Goal: Information Seeking & Learning: Learn about a topic

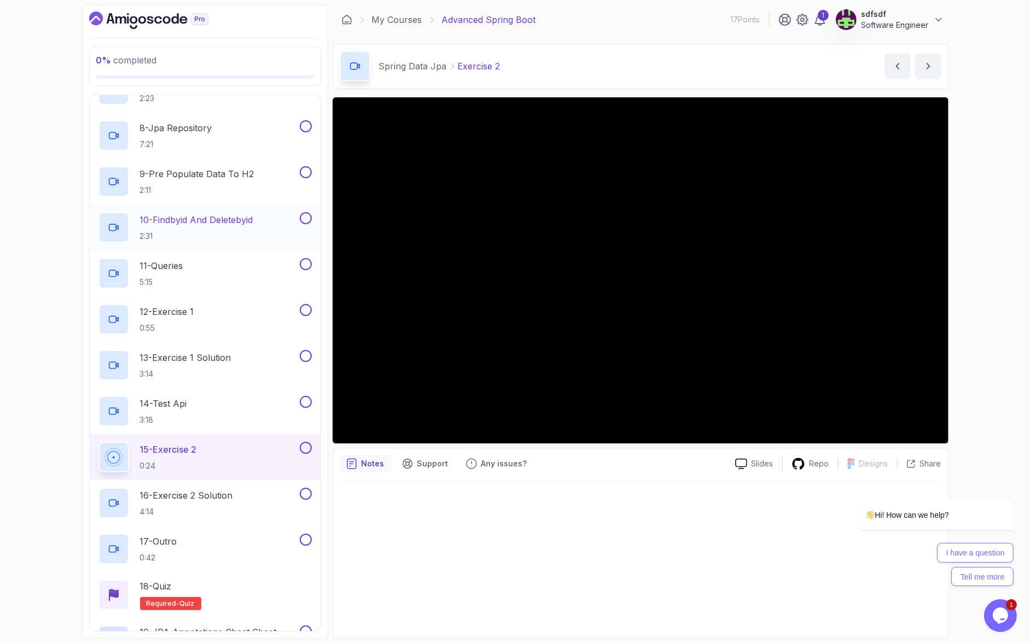
scroll to position [459, 0]
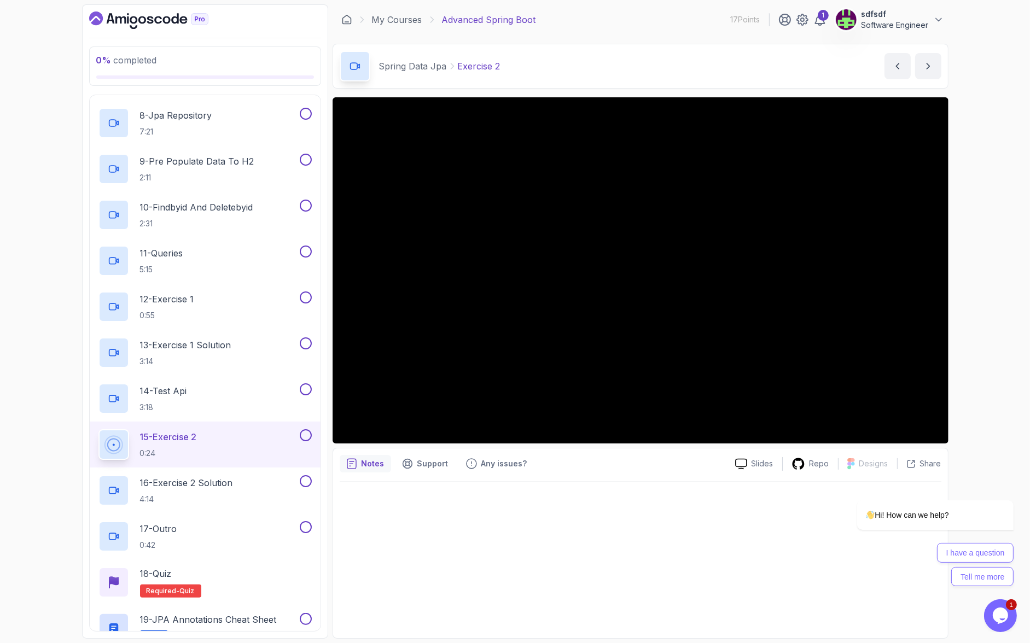
click at [553, 482] on div at bounding box center [641, 557] width 602 height 150
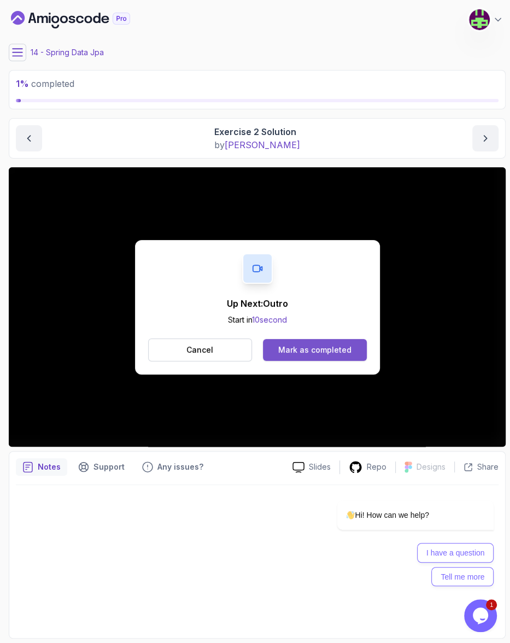
click at [319, 339] on button "Mark as completed" at bounding box center [314, 350] width 103 height 22
click at [292, 345] on div "Mark as completed" at bounding box center [314, 350] width 73 height 11
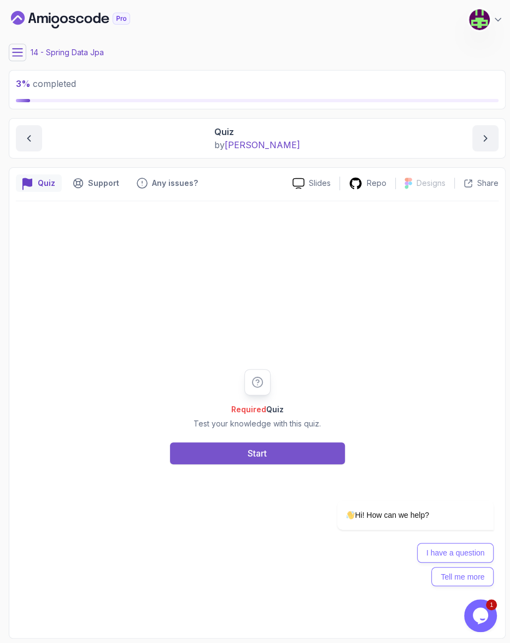
click at [252, 447] on div "Start" at bounding box center [257, 453] width 19 height 13
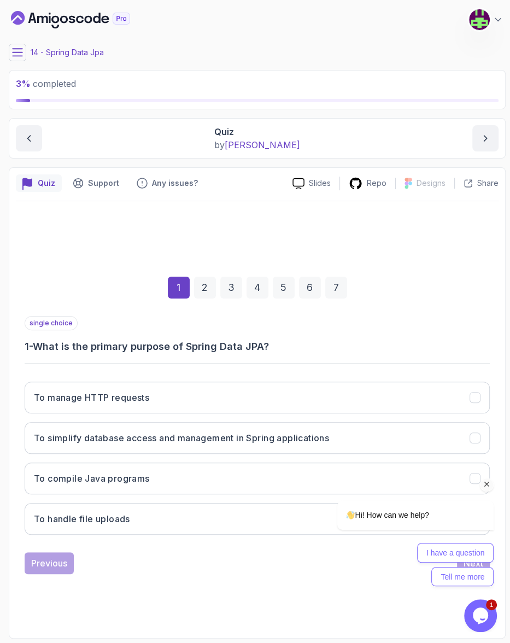
click at [488, 486] on icon "Chat attention grabber" at bounding box center [488, 485] width 10 height 10
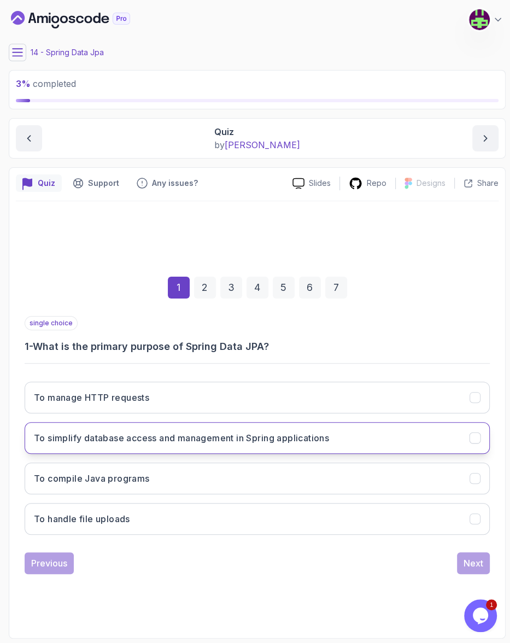
click at [201, 432] on h3 "To simplify database access and management in Spring applications" at bounding box center [181, 438] width 295 height 13
click at [472, 557] on div "Next" at bounding box center [474, 563] width 20 height 13
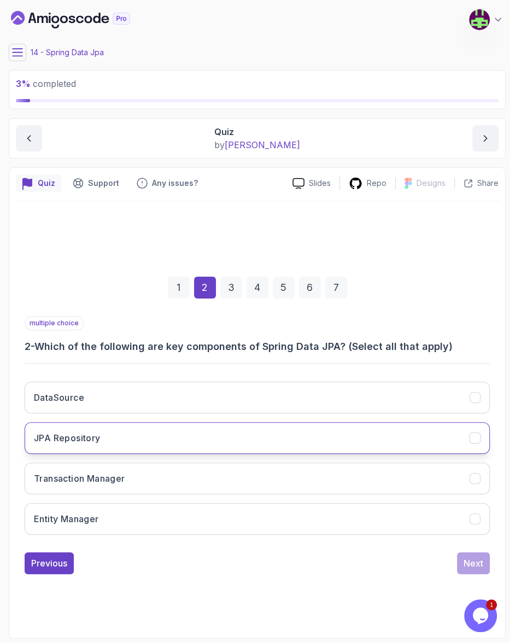
click at [303, 422] on button "JPA Repository" at bounding box center [258, 438] width 466 height 32
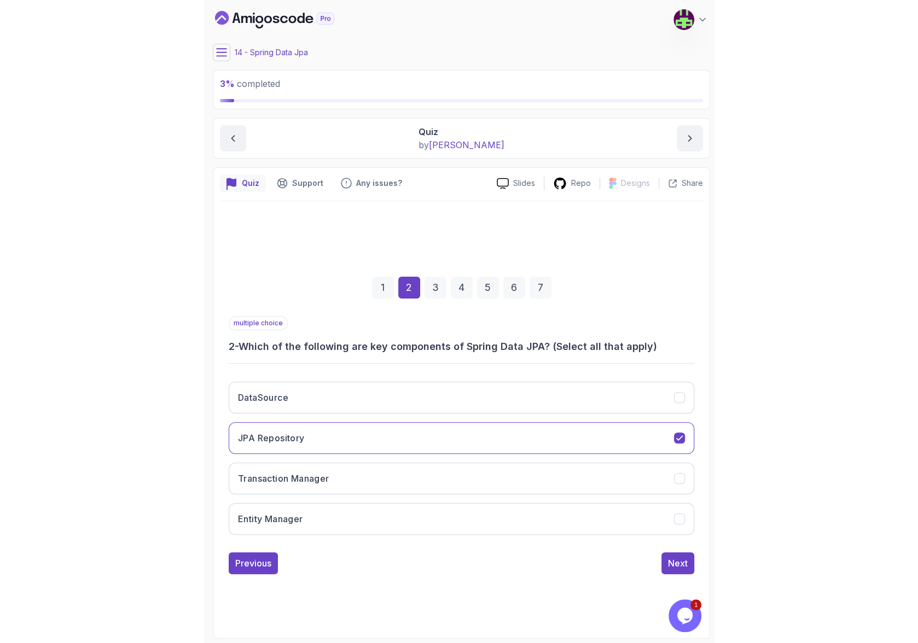
scroll to position [459, 0]
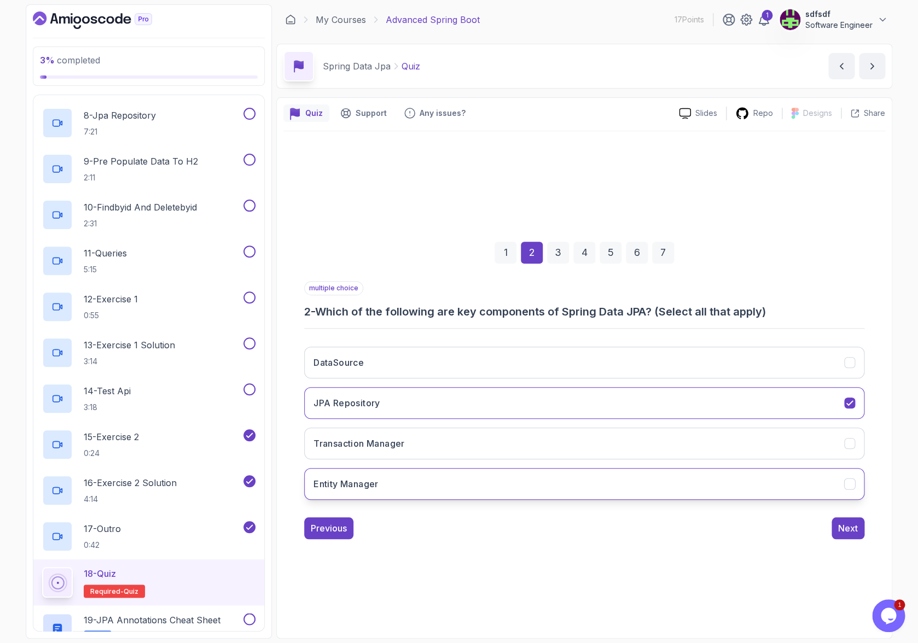
click at [379, 478] on h3 "Entity Manager" at bounding box center [346, 484] width 65 height 13
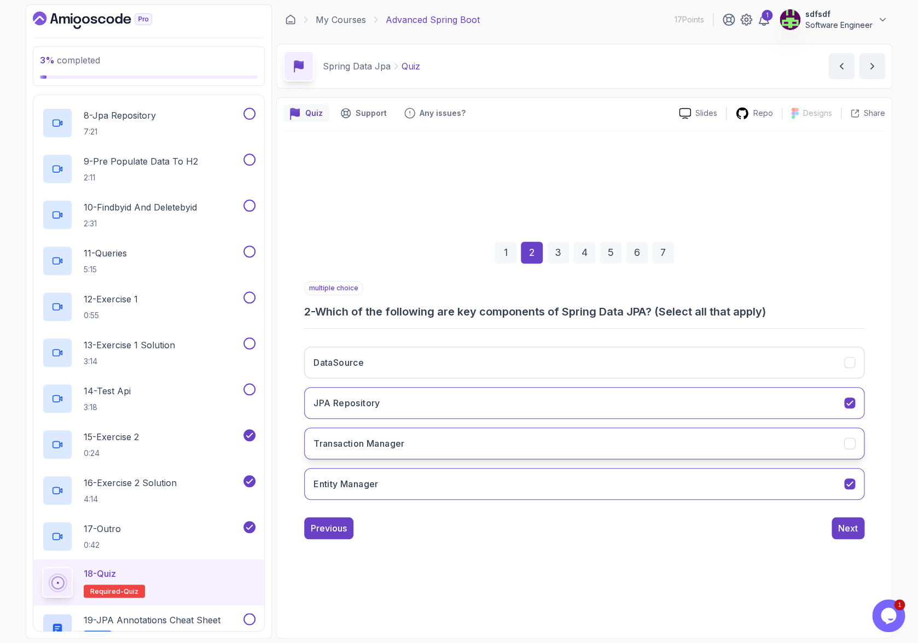
click at [352, 428] on button "Transaction Manager" at bounding box center [584, 444] width 560 height 32
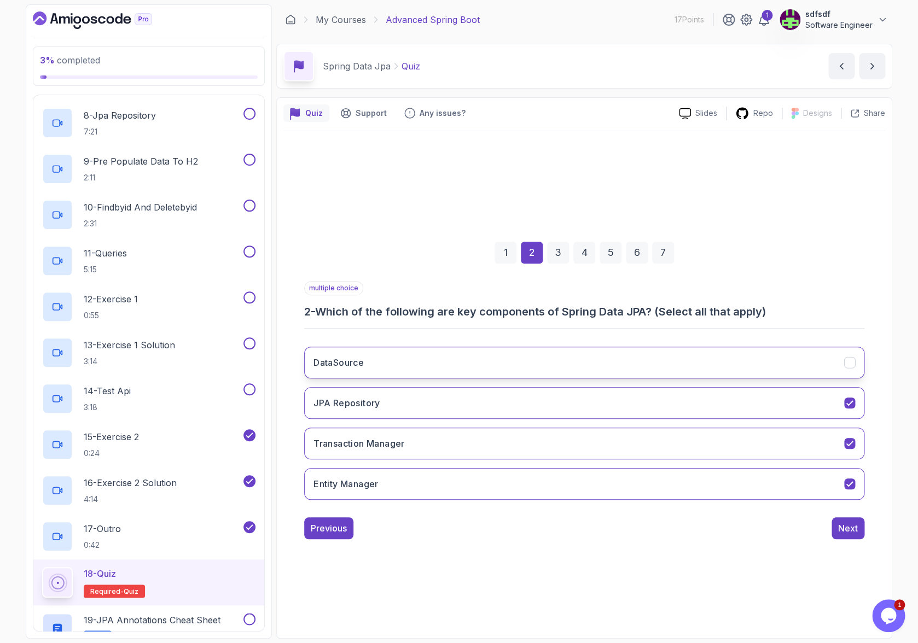
click at [403, 353] on button "DataSource" at bounding box center [584, 363] width 560 height 32
click at [838, 522] on div "Next" at bounding box center [848, 528] width 20 height 13
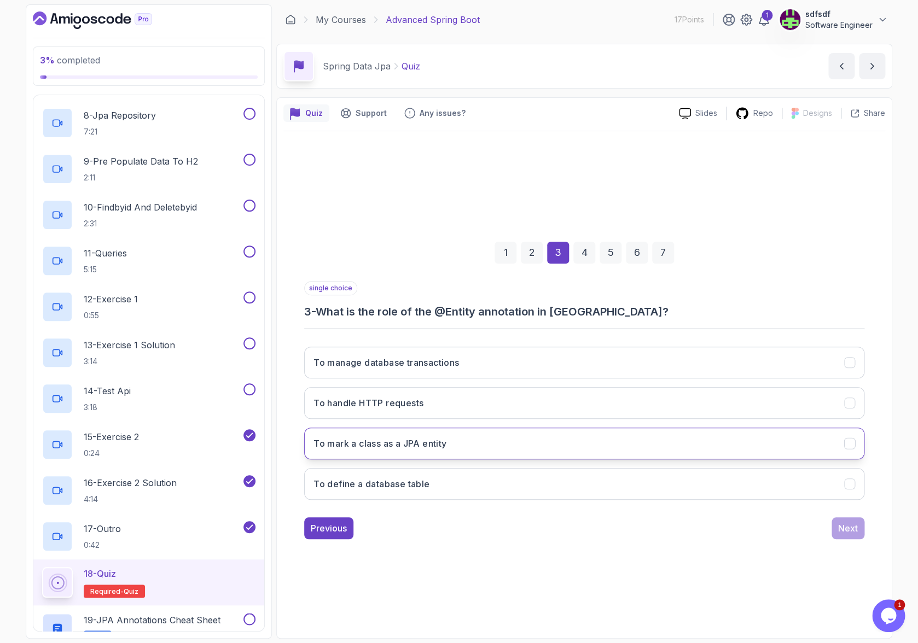
click at [527, 429] on button "To mark a class as a JPA entity" at bounding box center [584, 444] width 560 height 32
click at [838, 522] on div "Next" at bounding box center [848, 528] width 20 height 13
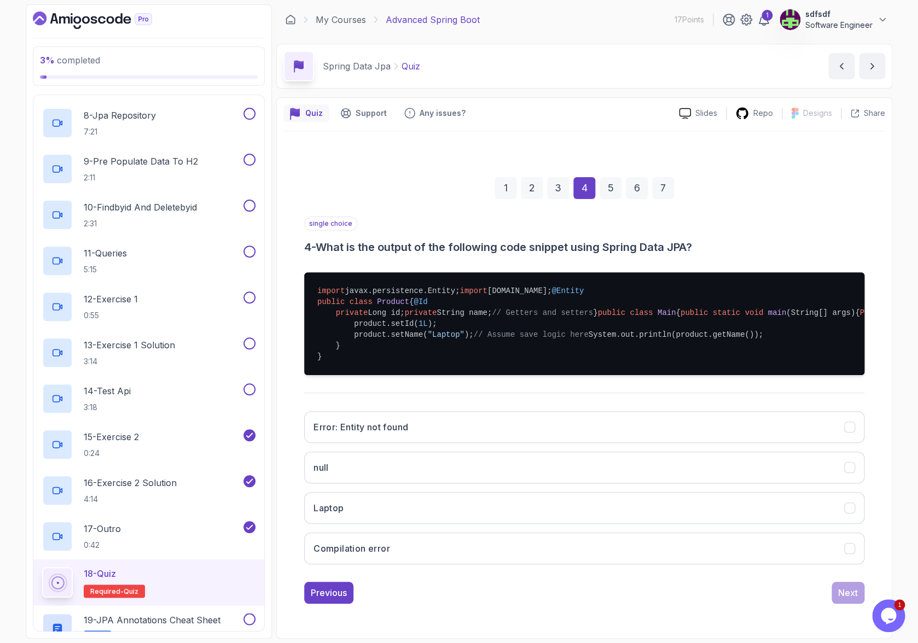
scroll to position [44, 0]
click at [477, 521] on button "Laptop" at bounding box center [584, 508] width 560 height 32
click at [838, 599] on div "Next" at bounding box center [848, 593] width 20 height 13
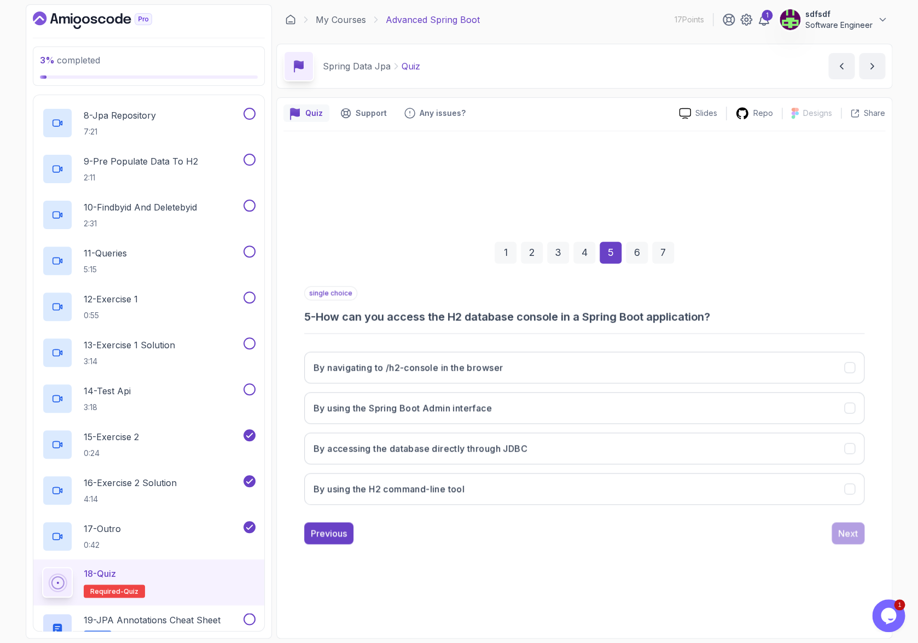
scroll to position [0, 0]
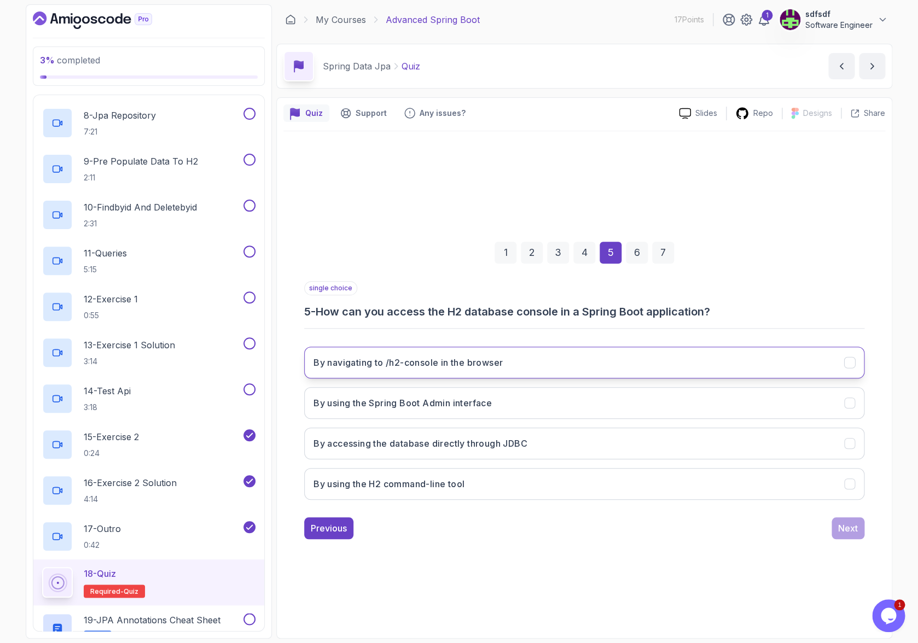
click at [637, 347] on button "By navigating to /h2-console in the browser" at bounding box center [584, 363] width 560 height 32
click at [838, 522] on div "Next" at bounding box center [848, 528] width 20 height 13
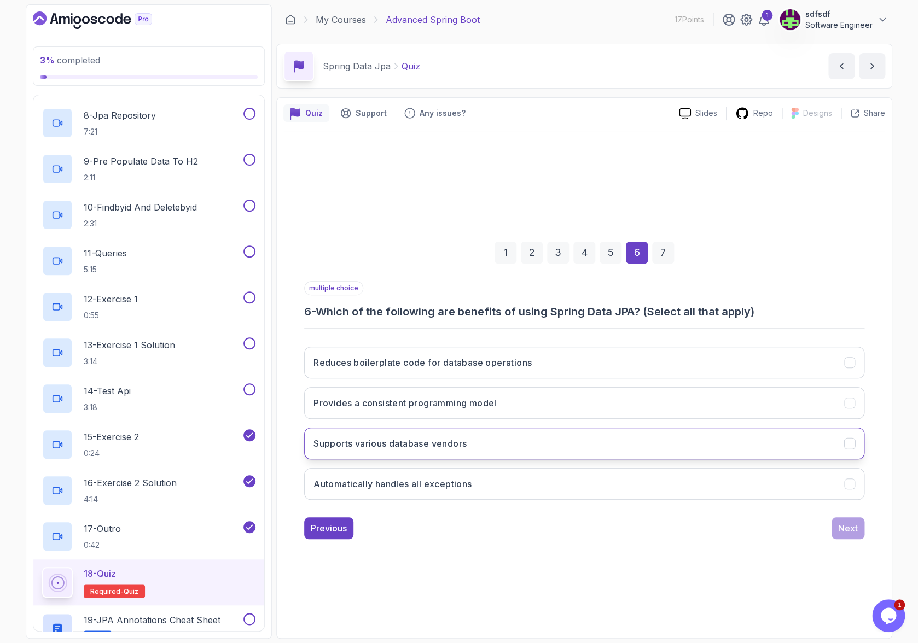
click at [608, 428] on button "Supports various database vendors" at bounding box center [584, 444] width 560 height 32
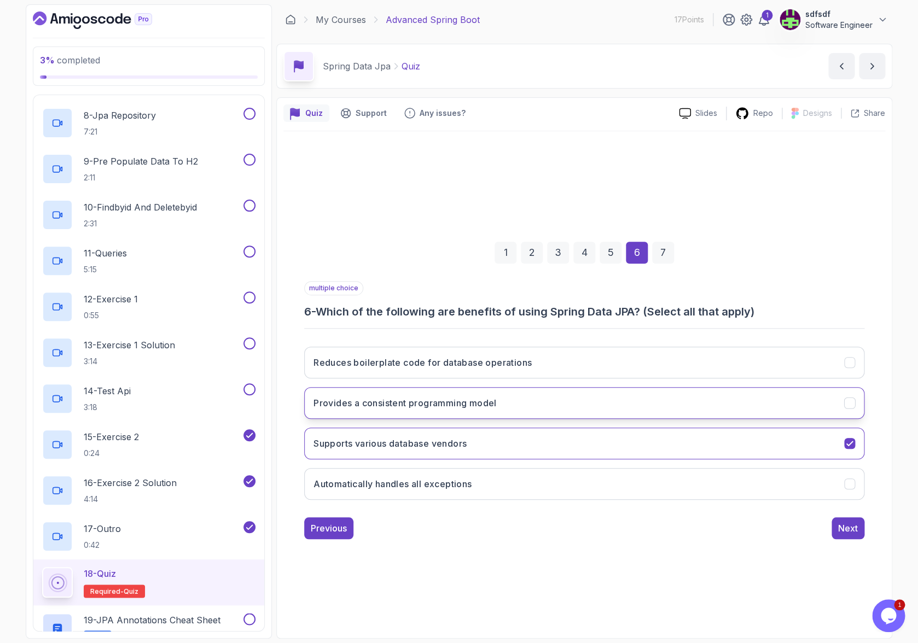
click at [578, 396] on button "Provides a consistent programming model" at bounding box center [584, 403] width 560 height 32
click at [559, 362] on button "Reduces boilerplate code for database operations" at bounding box center [584, 363] width 560 height 32
click at [555, 338] on div "Reduces boilerplate code for database operations Provides a consistent programm…" at bounding box center [584, 423] width 560 height 171
click at [838, 522] on div "Next" at bounding box center [848, 528] width 20 height 13
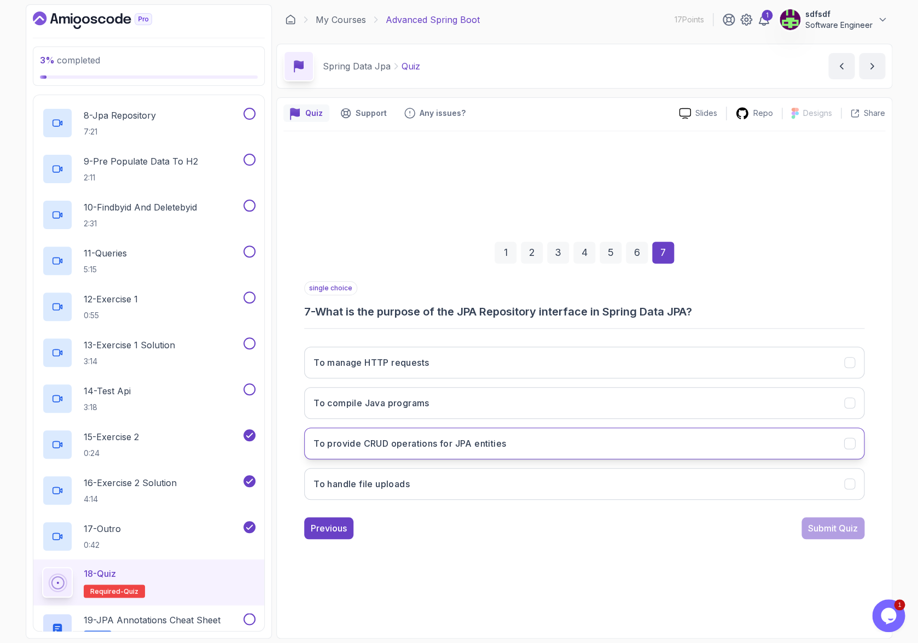
click at [564, 428] on button "To provide CRUD operations for JPA entities" at bounding box center [584, 444] width 560 height 32
click at [812, 522] on div "Submit Quiz" at bounding box center [833, 528] width 50 height 13
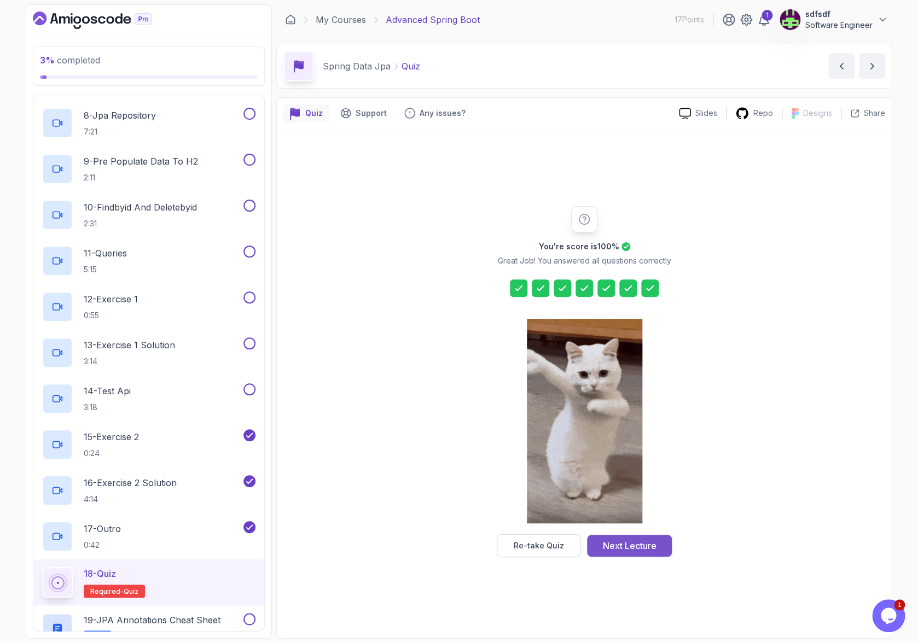
click at [651, 535] on button "Next Lecture" at bounding box center [629, 546] width 85 height 22
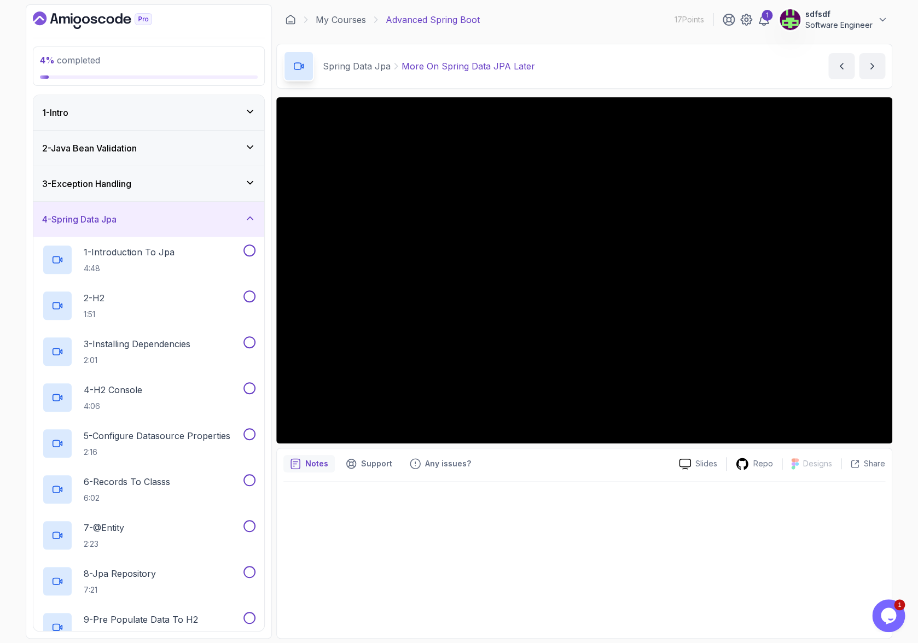
click at [202, 213] on div "4 - Spring Data Jpa" at bounding box center [148, 219] width 213 height 13
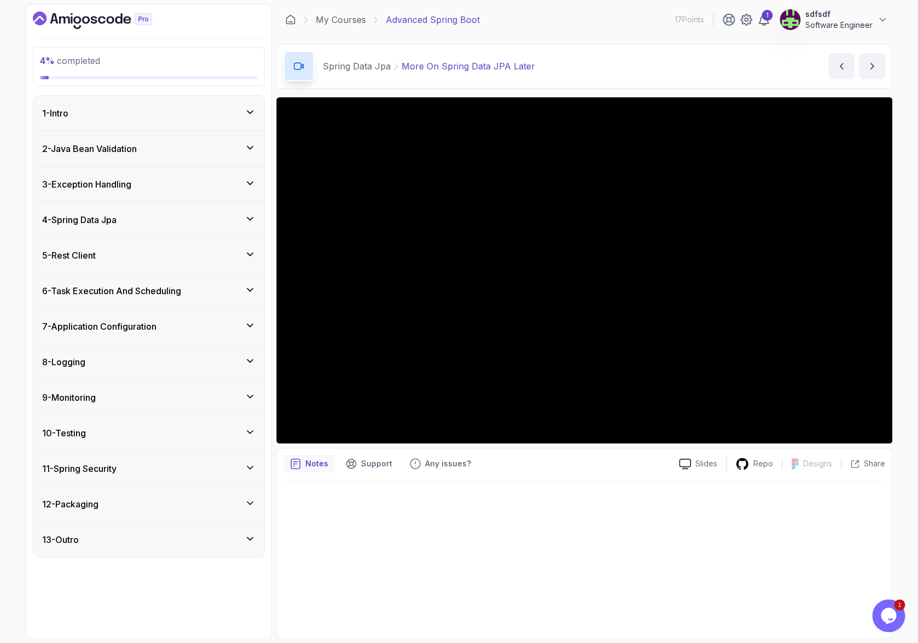
click at [195, 238] on div "5 - Rest Client" at bounding box center [148, 255] width 231 height 35
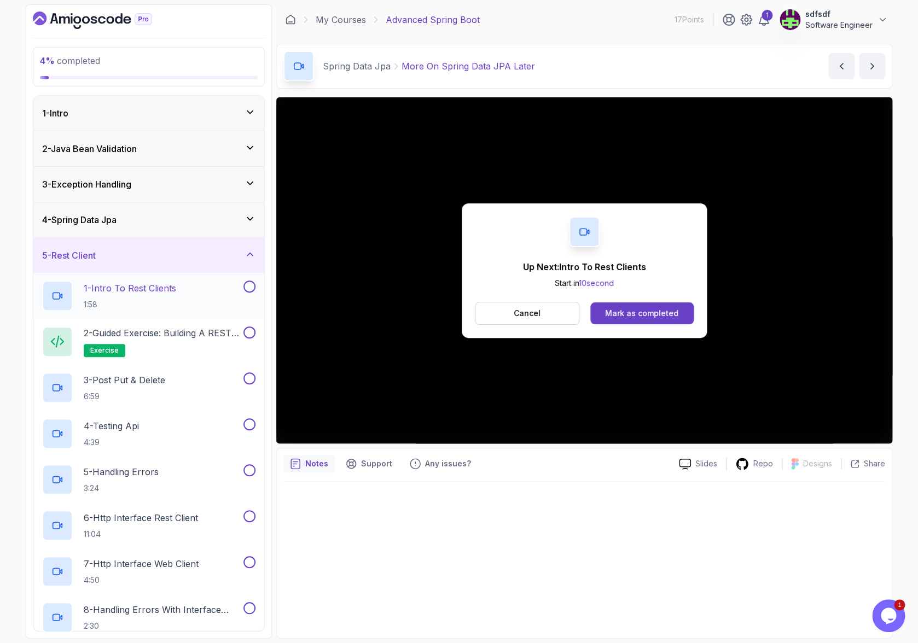
click at [179, 281] on div "1 - Intro To Rest Clients 1:58" at bounding box center [141, 296] width 199 height 31
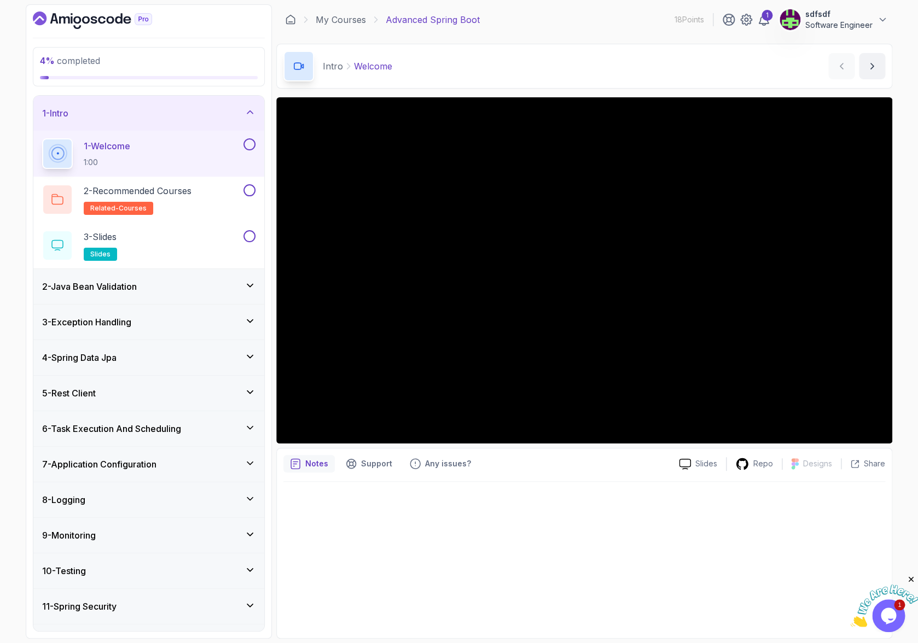
click at [166, 387] on div "5 - Rest Client" at bounding box center [148, 393] width 213 height 13
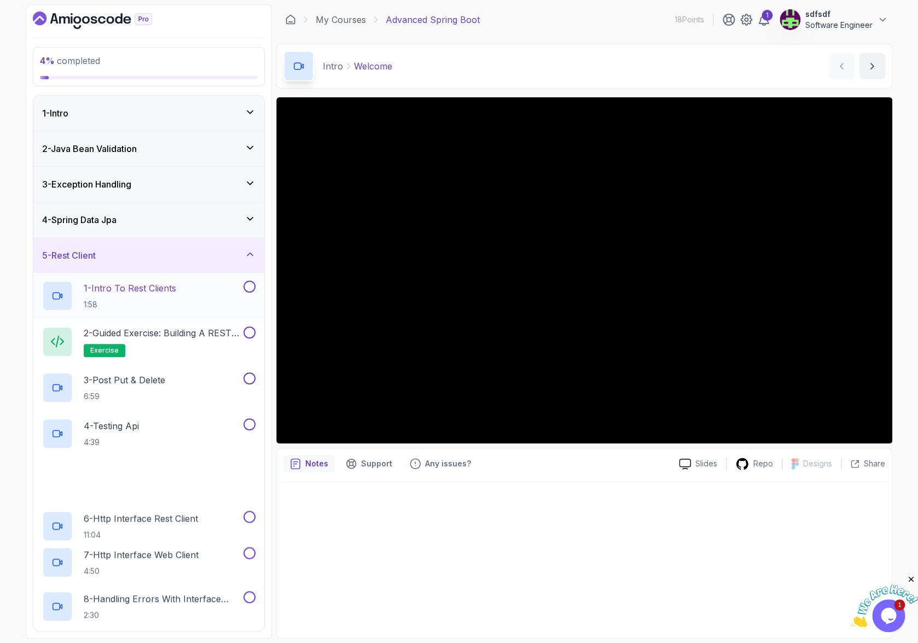
click at [156, 299] on p "1:58" at bounding box center [130, 304] width 92 height 11
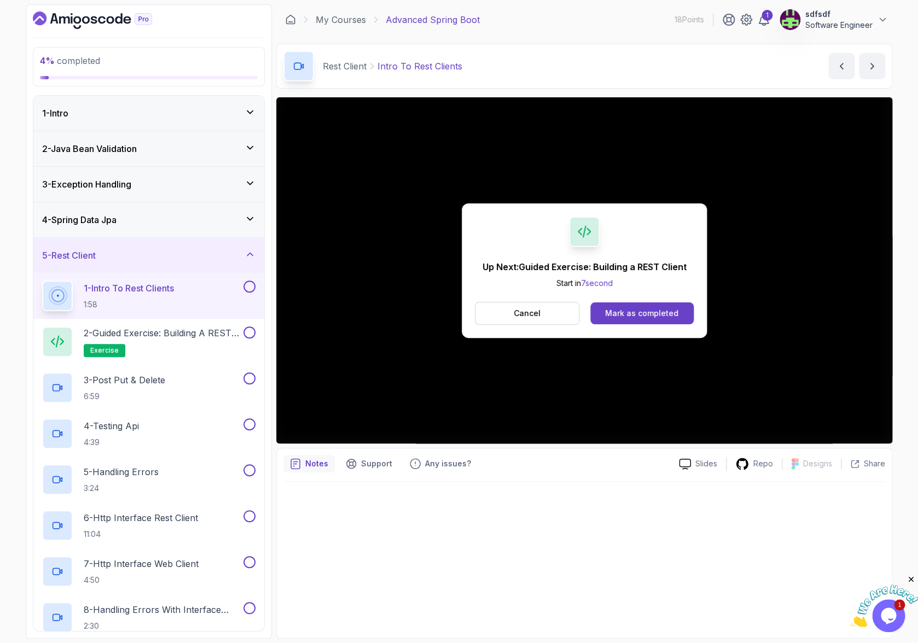
click at [254, 281] on button "1 - Intro To Rest Clients 1:58" at bounding box center [148, 296] width 213 height 31
click at [252, 281] on button at bounding box center [249, 287] width 12 height 12
click at [214, 327] on p "2 - Guided Exercise: Building a REST Client" at bounding box center [163, 333] width 158 height 13
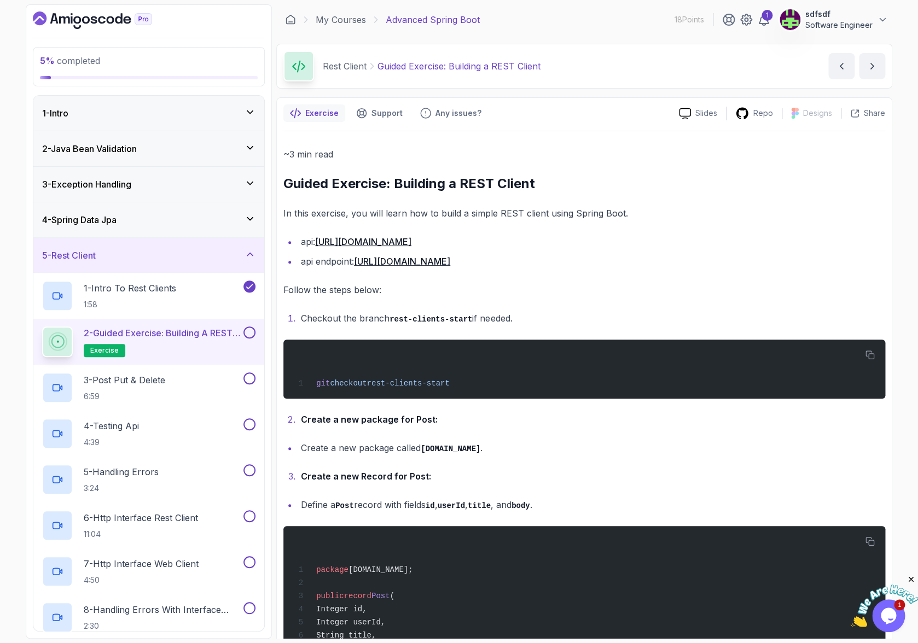
click at [422, 346] on div "git checkout rest-clients-start" at bounding box center [584, 369] width 584 height 46
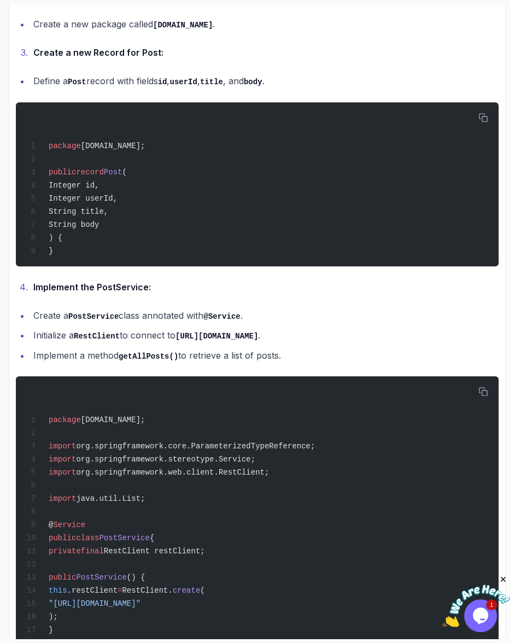
scroll to position [504, 0]
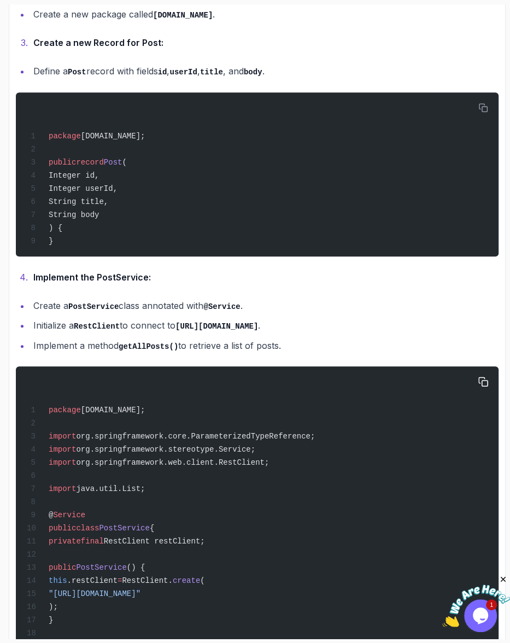
drag, startPoint x: 107, startPoint y: 462, endPoint x: 278, endPoint y: 462, distance: 171.3
click at [278, 462] on div "package [DOMAIN_NAME]; import org.springframework.core.ParameterizedTypeReferen…" at bounding box center [258, 547] width 466 height 348
copy span ""[URL][DOMAIN_NAME]""
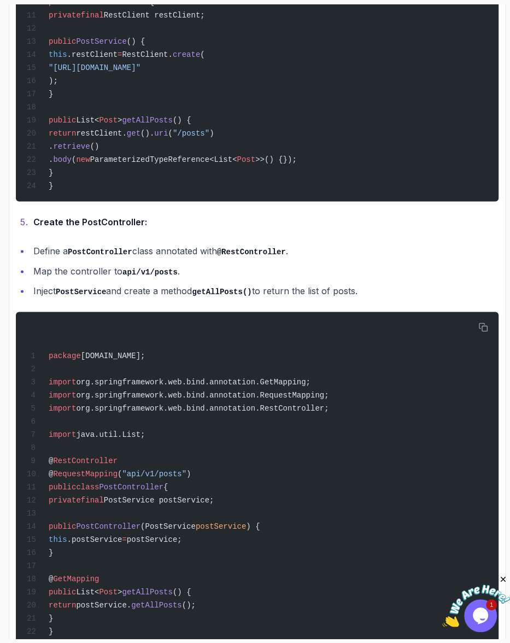
scroll to position [1055, 0]
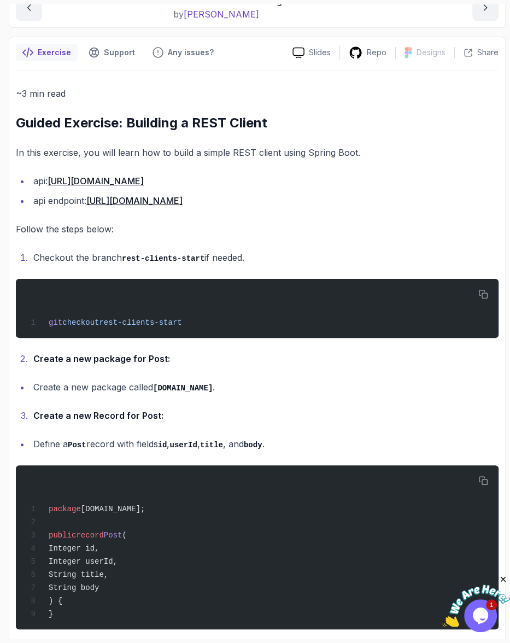
scroll to position [0, 0]
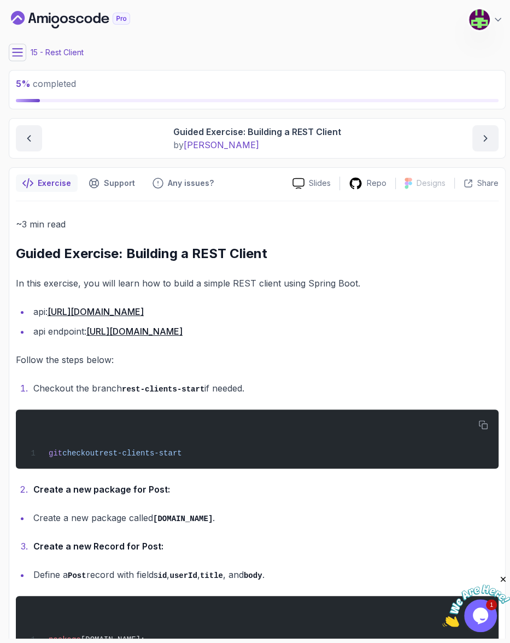
click at [16, 54] on main "My Courses Advanced Spring Boot 18 Points 1 sdfsdf Software Engineer 15 - Rest …" at bounding box center [257, 321] width 497 height 635
click at [9, 48] on button at bounding box center [18, 53] width 18 height 18
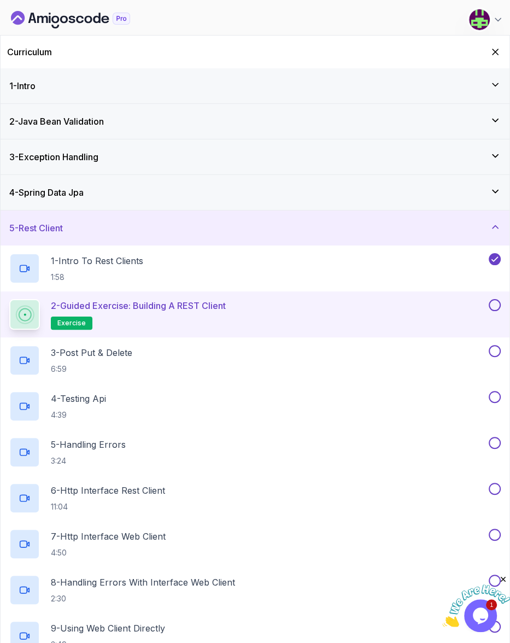
click at [499, 299] on button at bounding box center [495, 305] width 12 height 12
click at [178, 345] on div "3 - Post Put & Delete 6:59" at bounding box center [248, 360] width 478 height 31
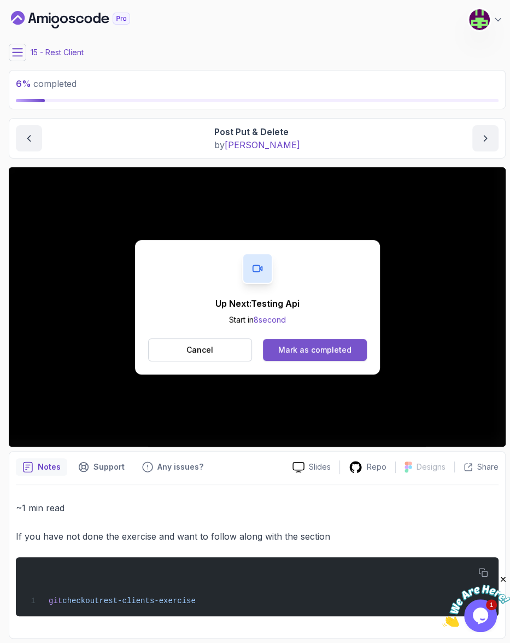
click at [293, 339] on button "Mark as completed" at bounding box center [314, 350] width 103 height 22
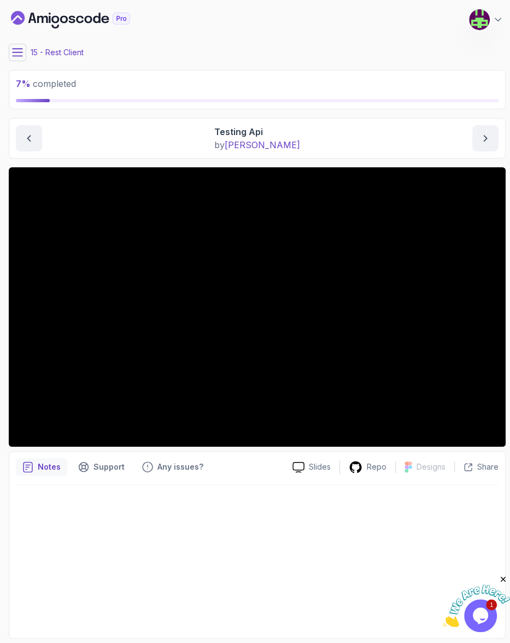
click at [13, 53] on button at bounding box center [18, 53] width 18 height 18
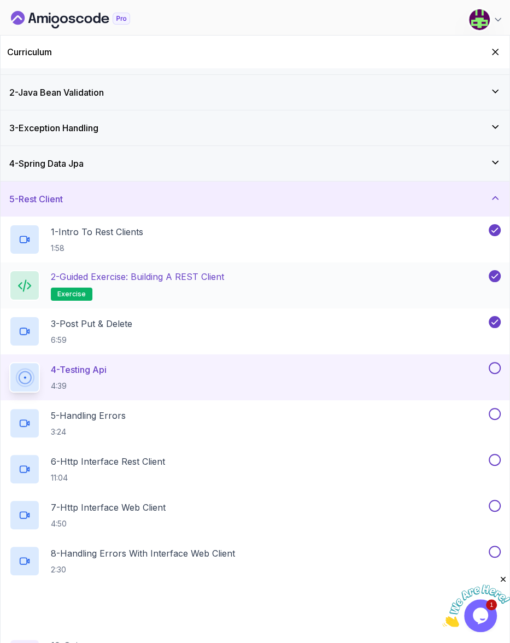
scroll to position [30, 0]
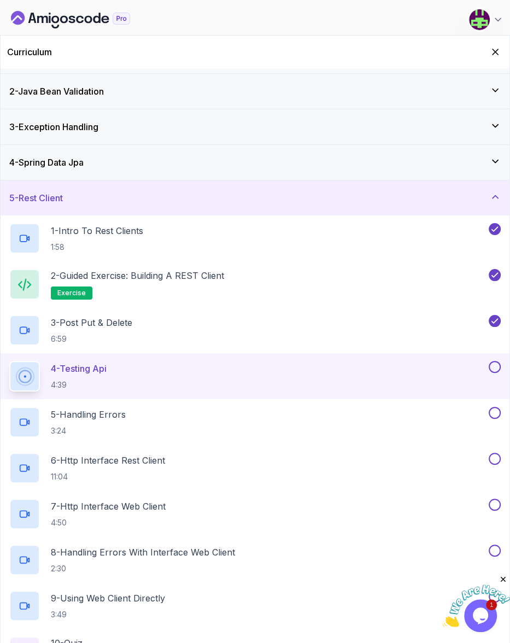
click at [504, 45] on div "Curriculum" at bounding box center [255, 52] width 509 height 33
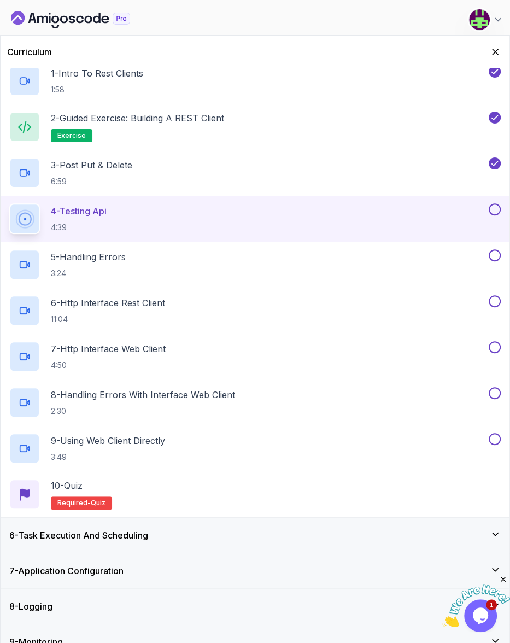
scroll to position [190, 0]
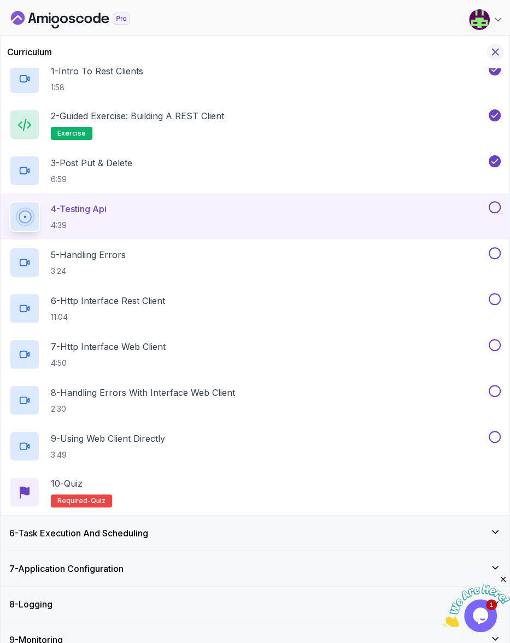
click at [497, 47] on icon "Hide Curriculum for mobile" at bounding box center [496, 52] width 12 height 12
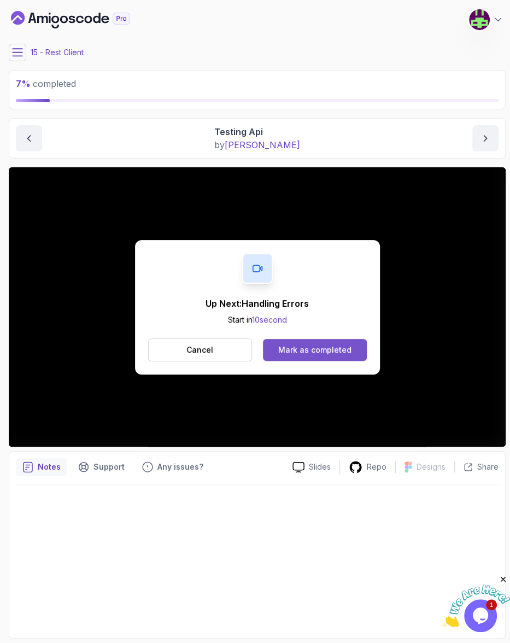
click at [309, 345] on div "Mark as completed" at bounding box center [314, 350] width 73 height 11
click at [284, 345] on div "Mark as completed" at bounding box center [314, 350] width 73 height 11
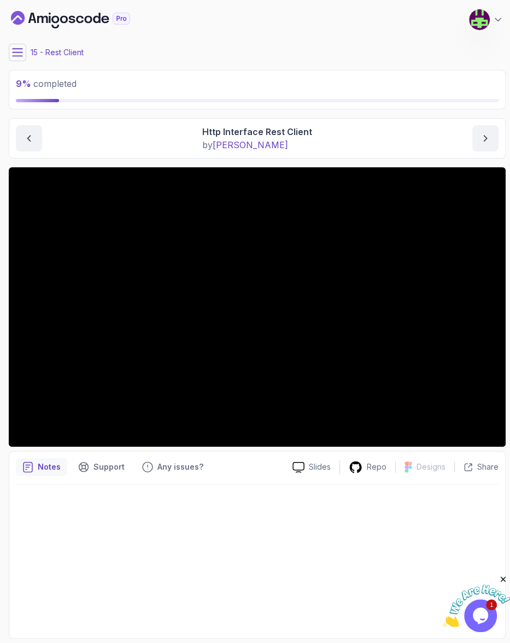
click at [16, 48] on icon at bounding box center [17, 52] width 11 height 11
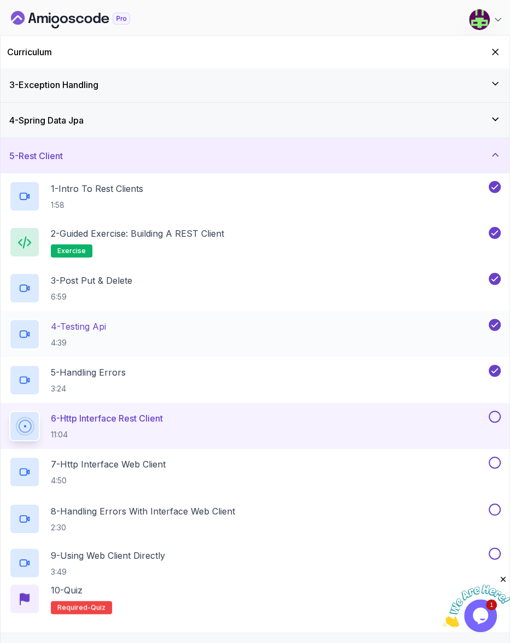
scroll to position [80, 0]
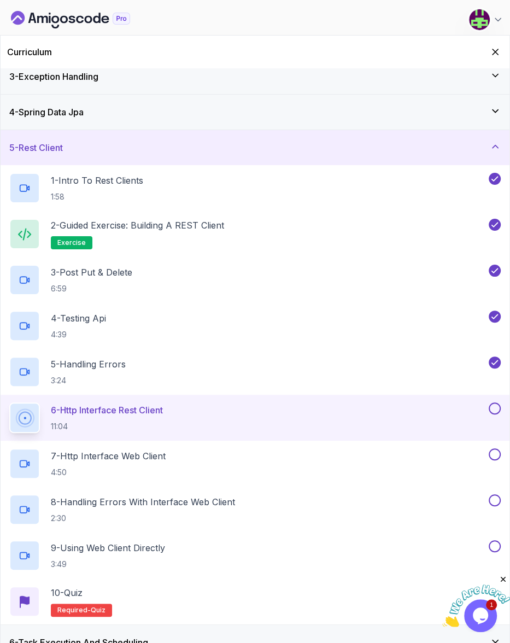
click at [497, 53] on div "Curriculum" at bounding box center [255, 52] width 509 height 33
click at [497, 51] on button "Hide Curriculum for mobile" at bounding box center [496, 52] width 17 height 17
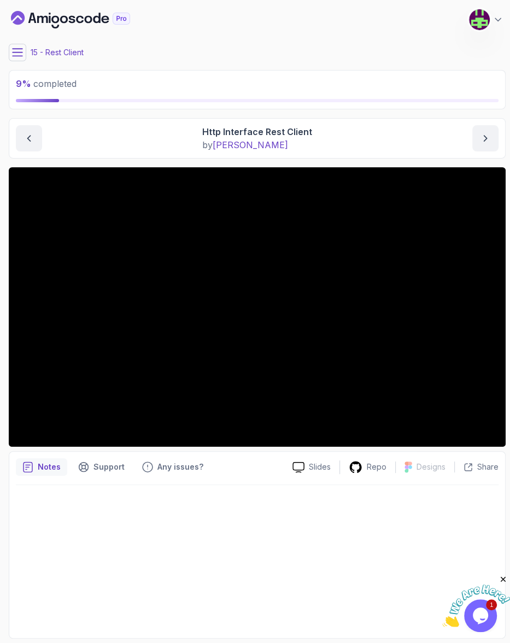
click at [229, 515] on div at bounding box center [257, 558] width 483 height 147
click at [212, 515] on div at bounding box center [257, 558] width 483 height 147
